Goal: Task Accomplishment & Management: Use online tool/utility

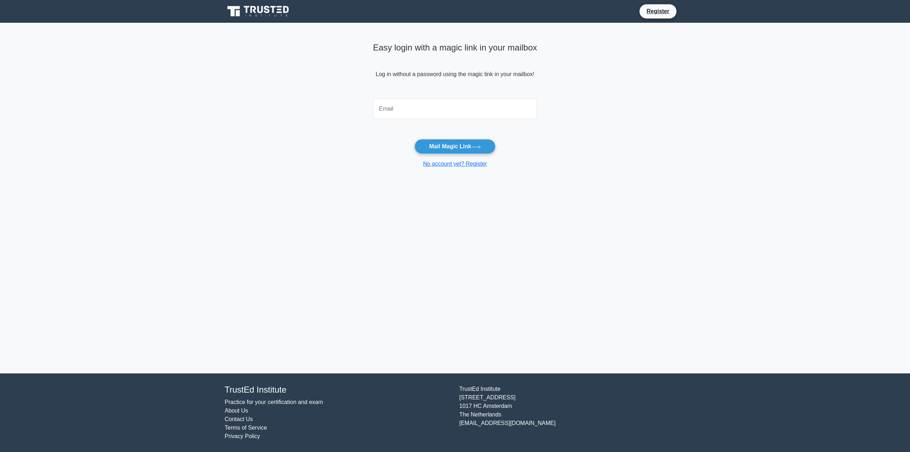
click at [458, 107] on input "email" at bounding box center [455, 108] width 164 height 21
type input "marcmeierhofer@gmail.com"
click at [451, 143] on button "Mail Magic Link" at bounding box center [455, 146] width 81 height 15
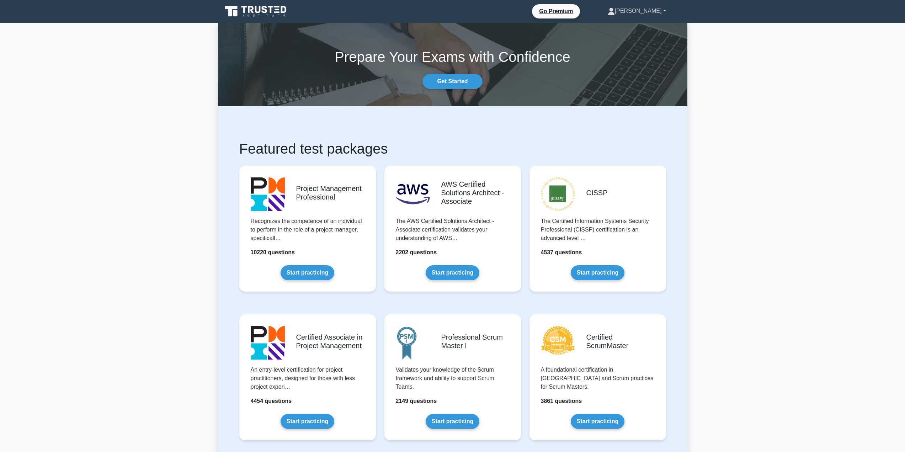
click at [666, 12] on link "Marc" at bounding box center [637, 11] width 92 height 14
